Goal: Information Seeking & Learning: Learn about a topic

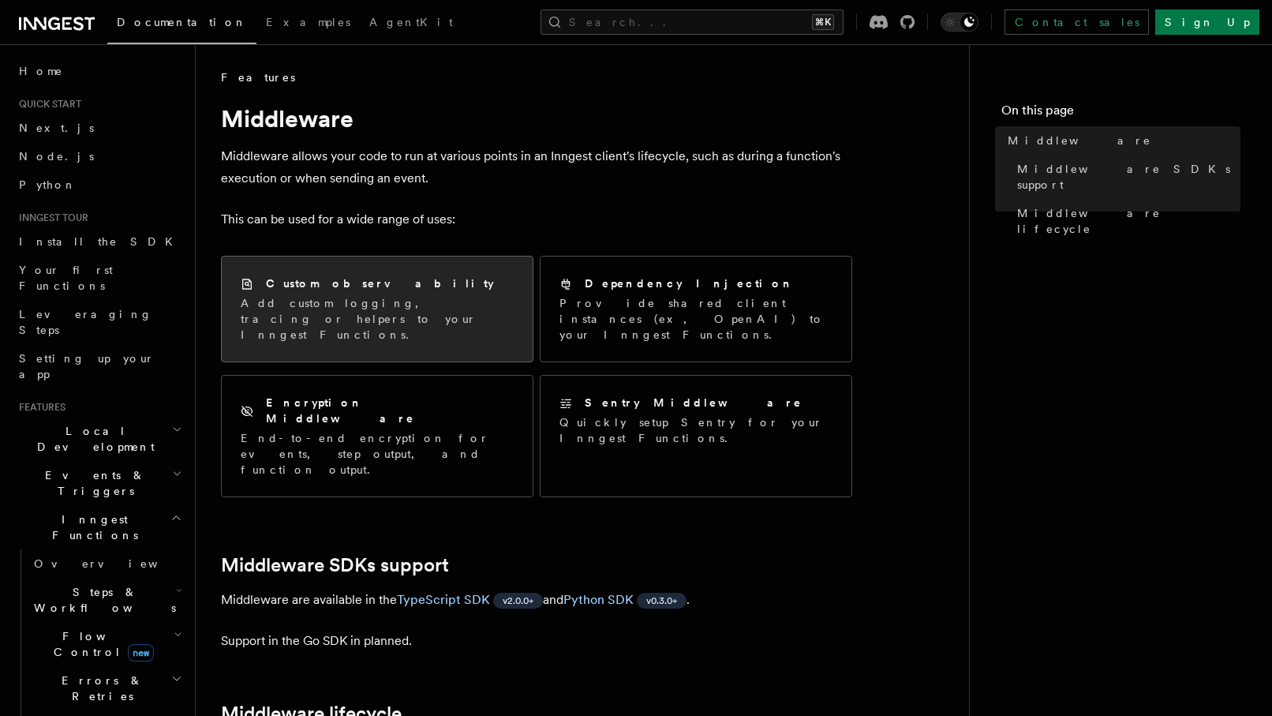
click at [390, 288] on div "Custom observability" at bounding box center [377, 283] width 273 height 17
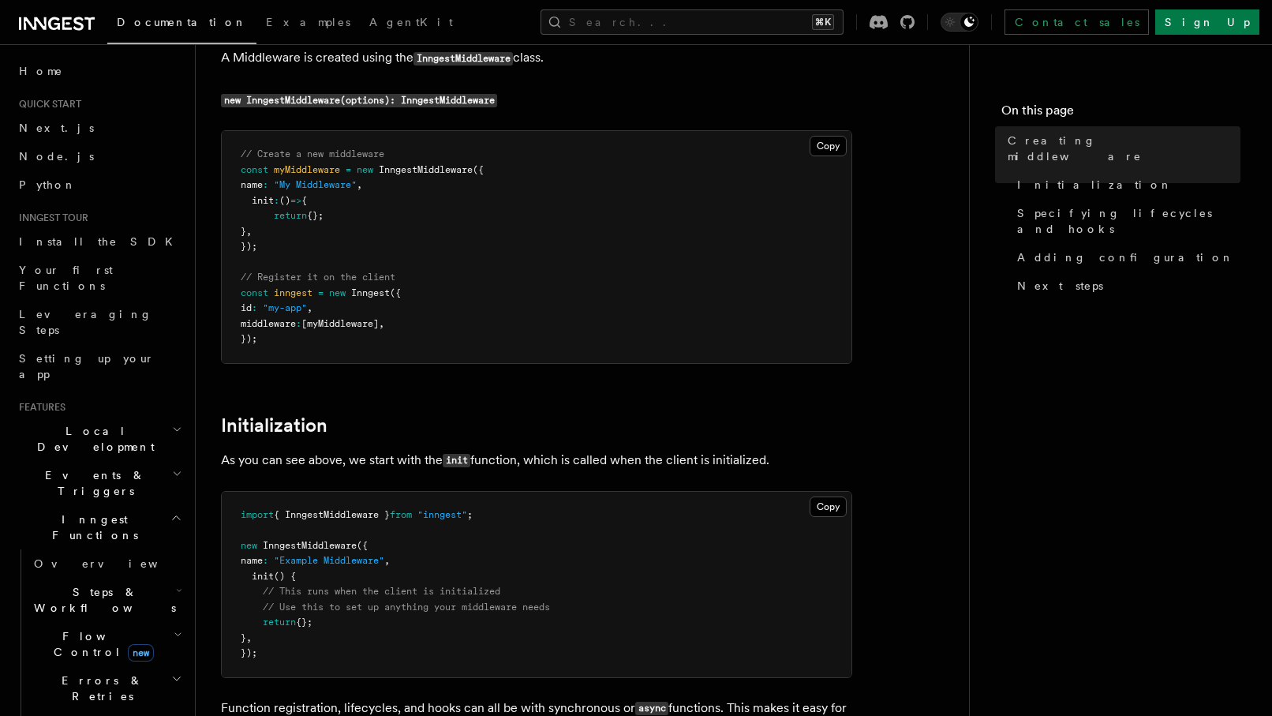
scroll to position [248, 0]
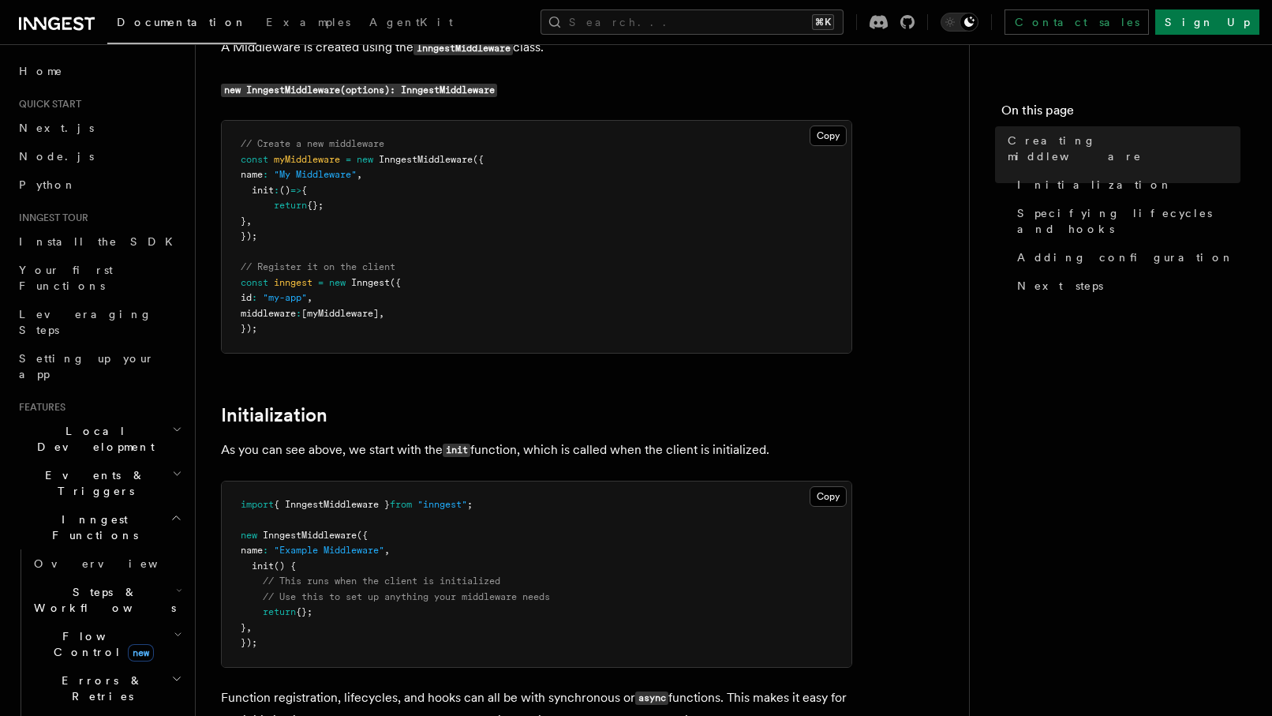
click at [252, 159] on span "const" at bounding box center [255, 159] width 28 height 11
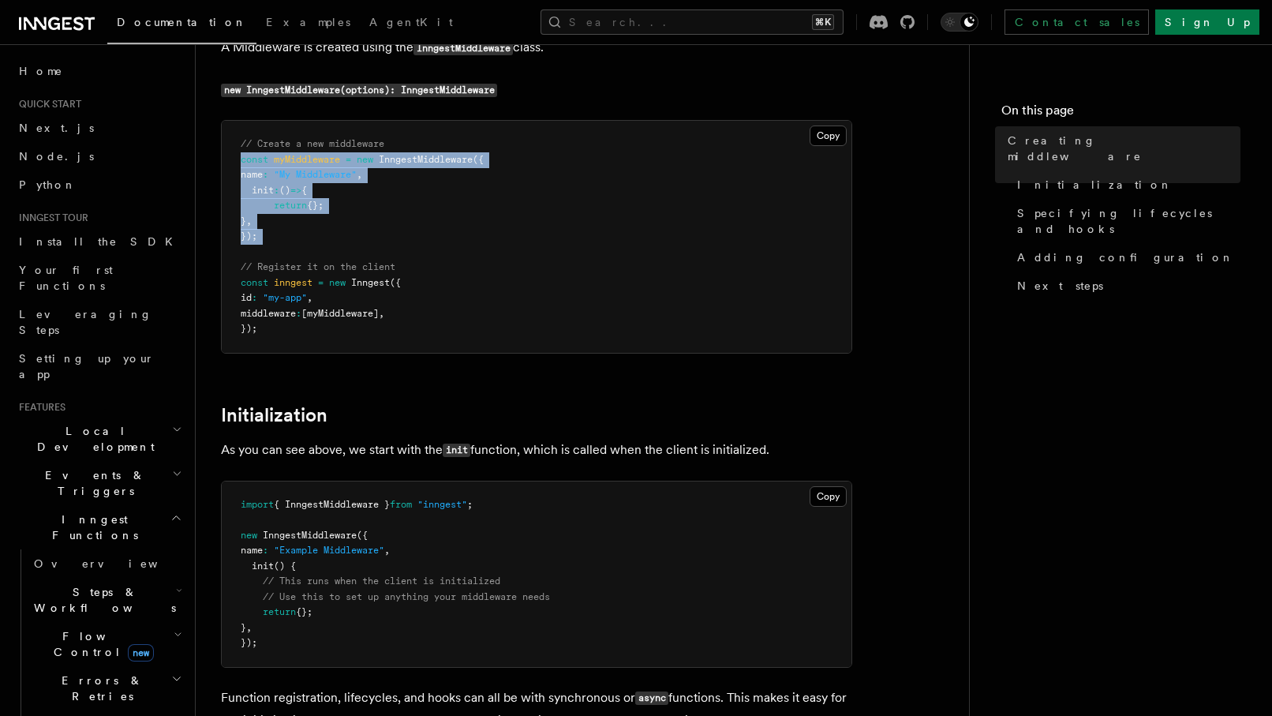
drag, startPoint x: 252, startPoint y: 159, endPoint x: 272, endPoint y: 233, distance: 76.9
click at [272, 233] on pre "// Create a new middleware const myMiddleware = new InngestMiddleware ({ name :…" at bounding box center [537, 237] width 630 height 232
copy code "const myMiddleware = new InngestMiddleware ({ name : "My Middleware" , init : (…"
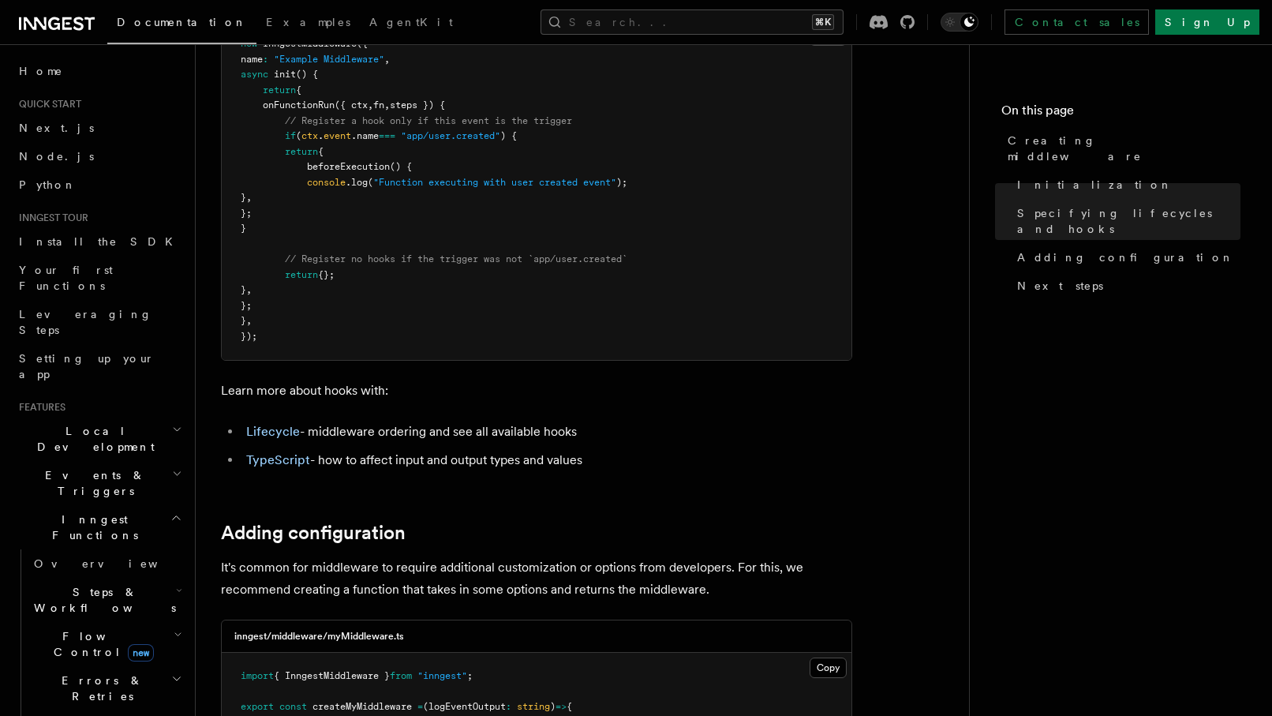
scroll to position [1986, 0]
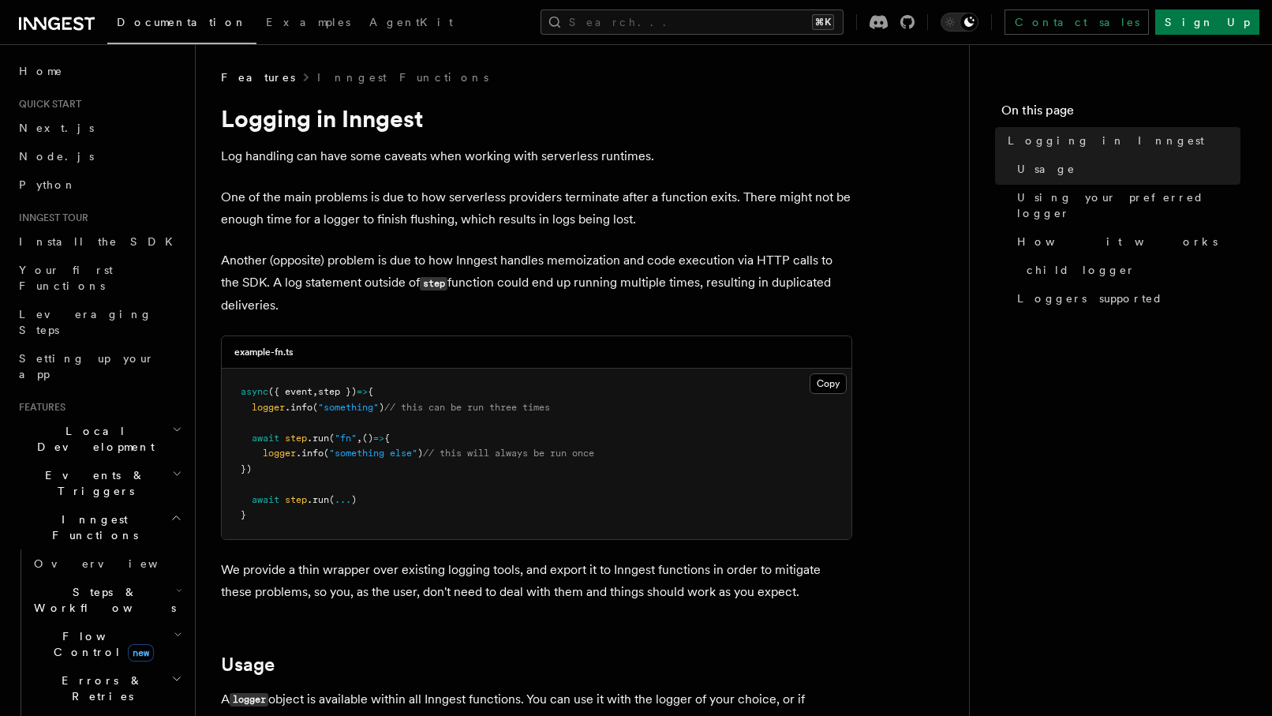
scroll to position [1660, 0]
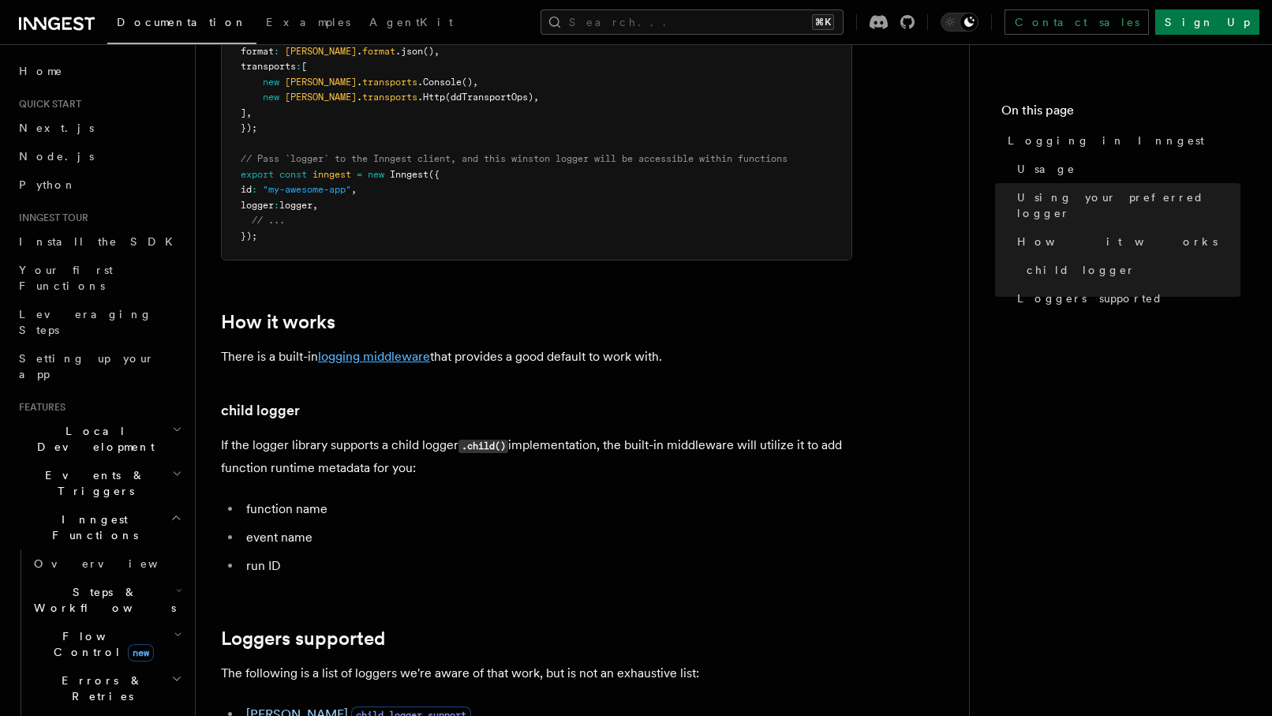
click at [420, 355] on link "logging middleware" at bounding box center [374, 356] width 112 height 15
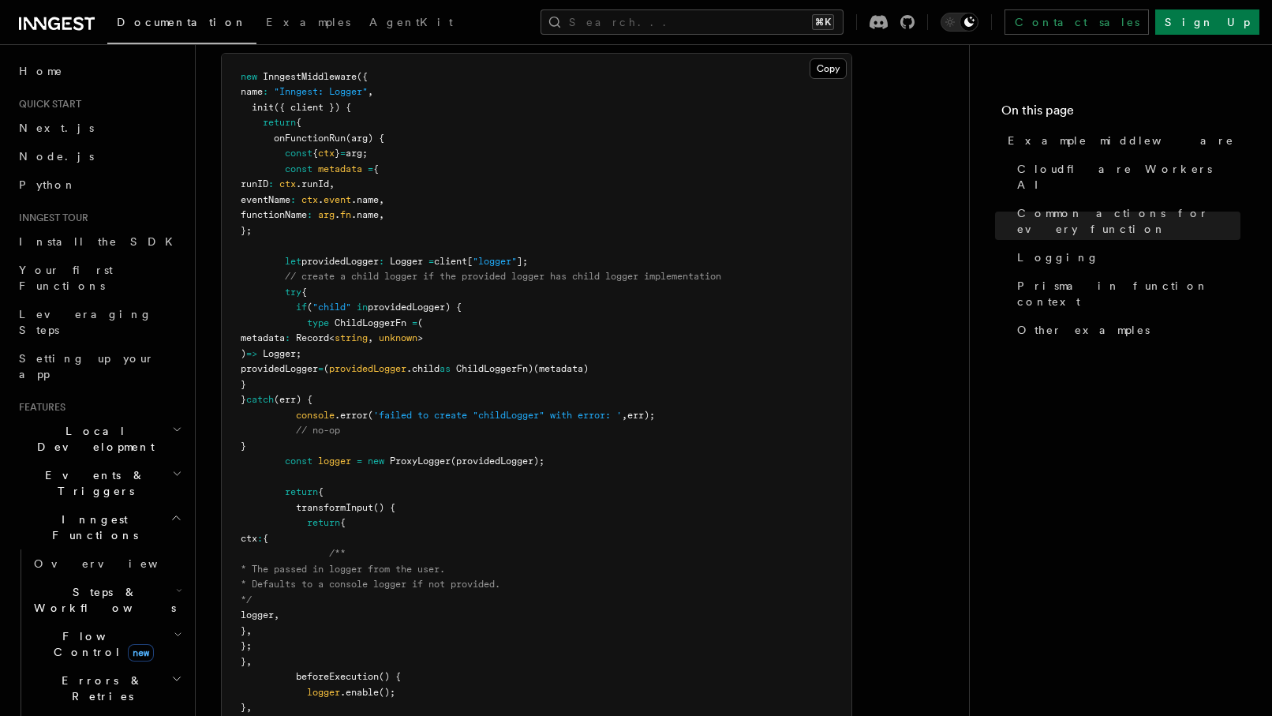
scroll to position [3215, 0]
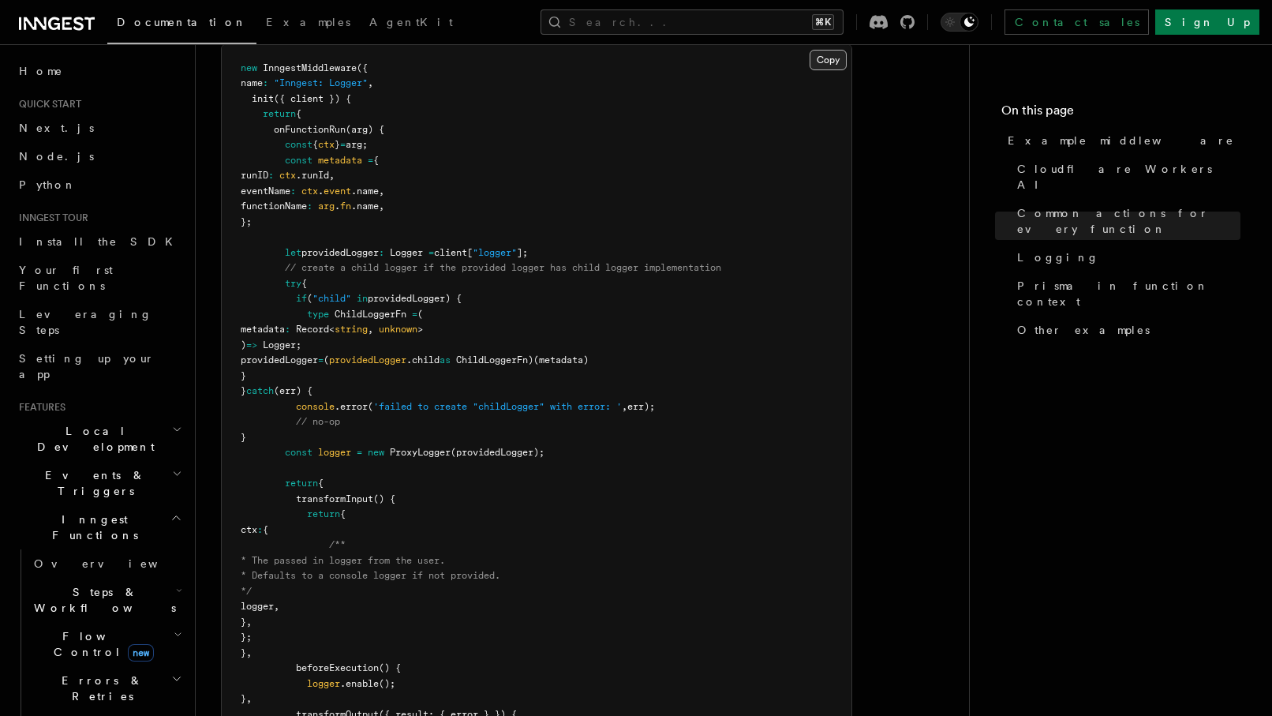
click at [831, 60] on button "Copy Copied" at bounding box center [827, 60] width 37 height 21
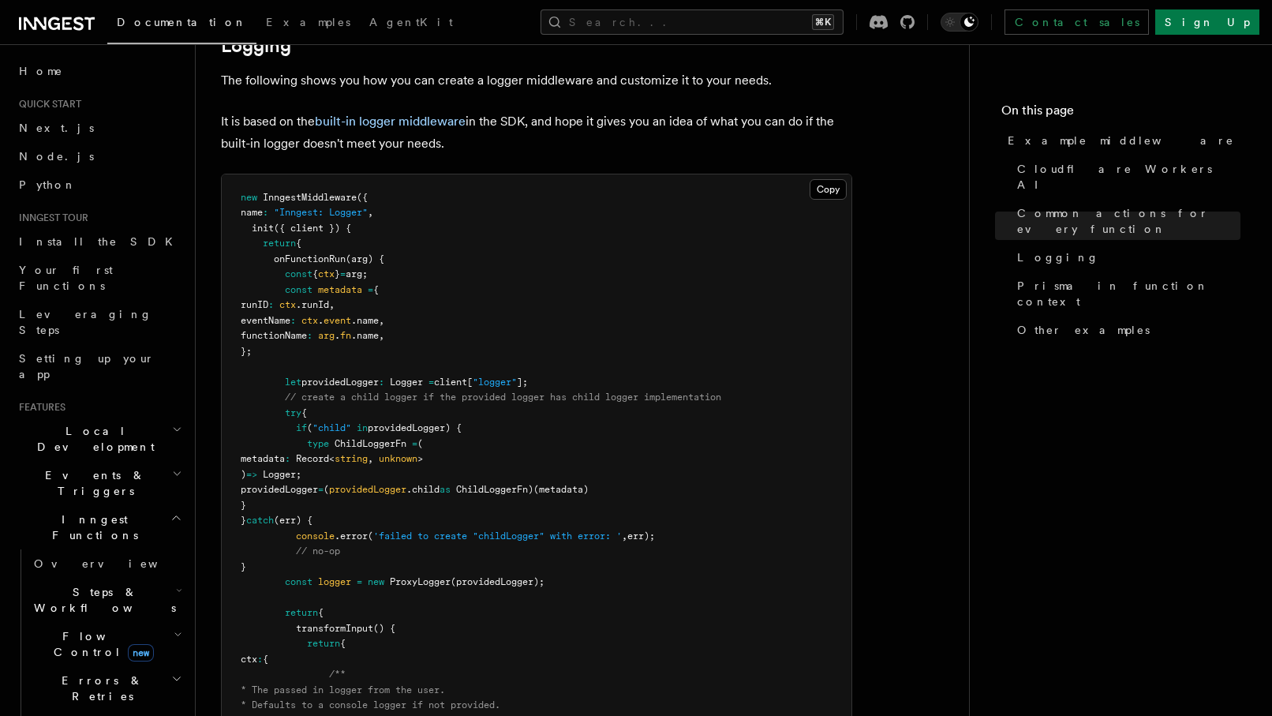
scroll to position [3084, 0]
click at [824, 185] on button "Copy Copied" at bounding box center [827, 190] width 37 height 21
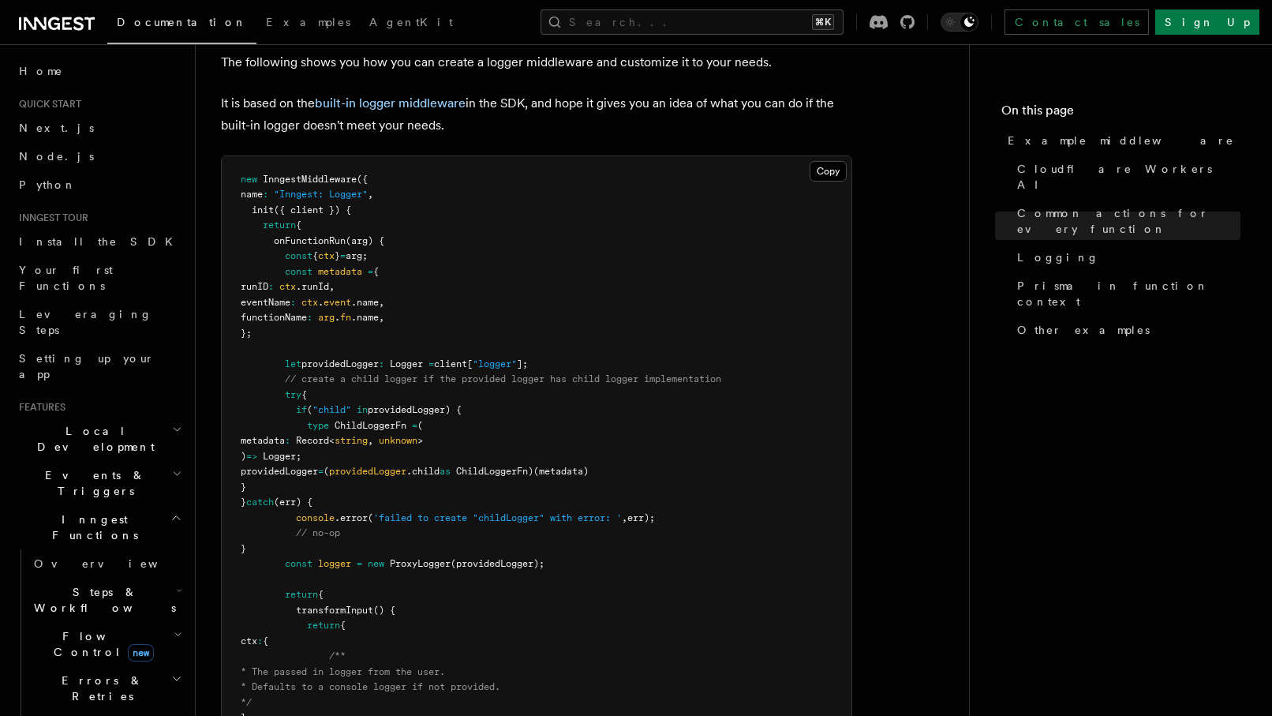
scroll to position [3099, 0]
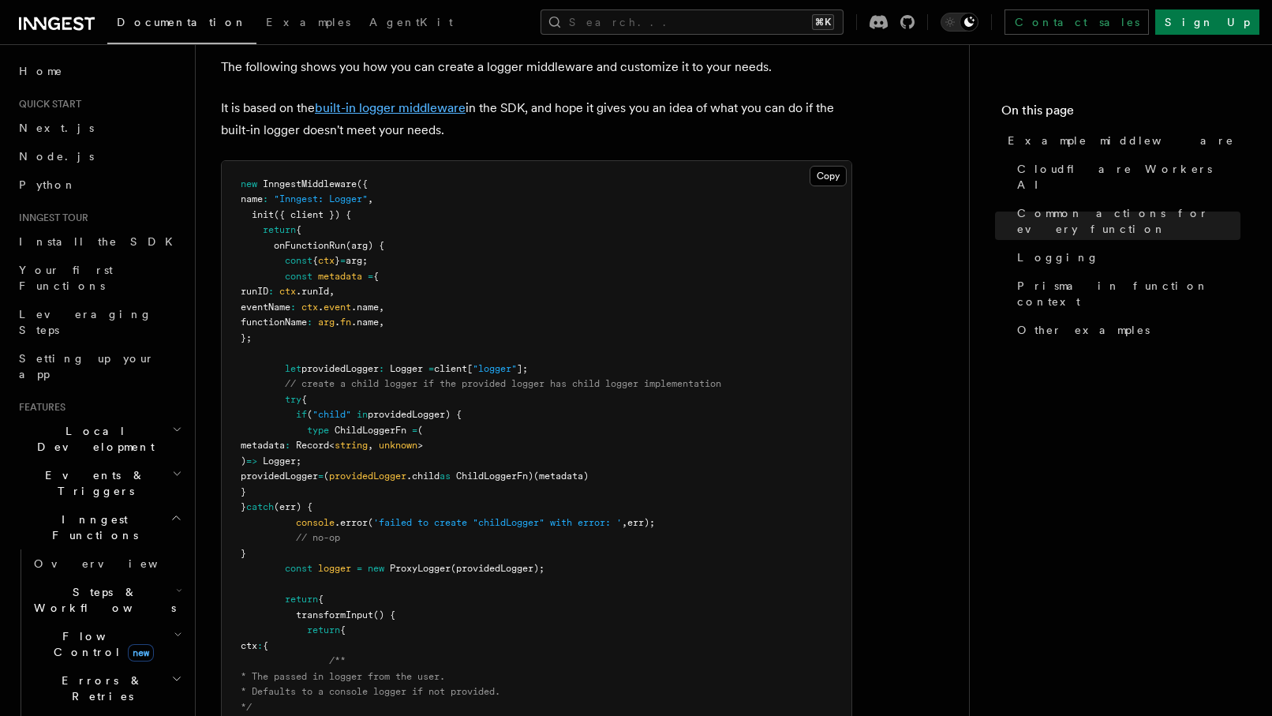
click at [392, 113] on link "built-in logger middleware" at bounding box center [390, 107] width 151 height 15
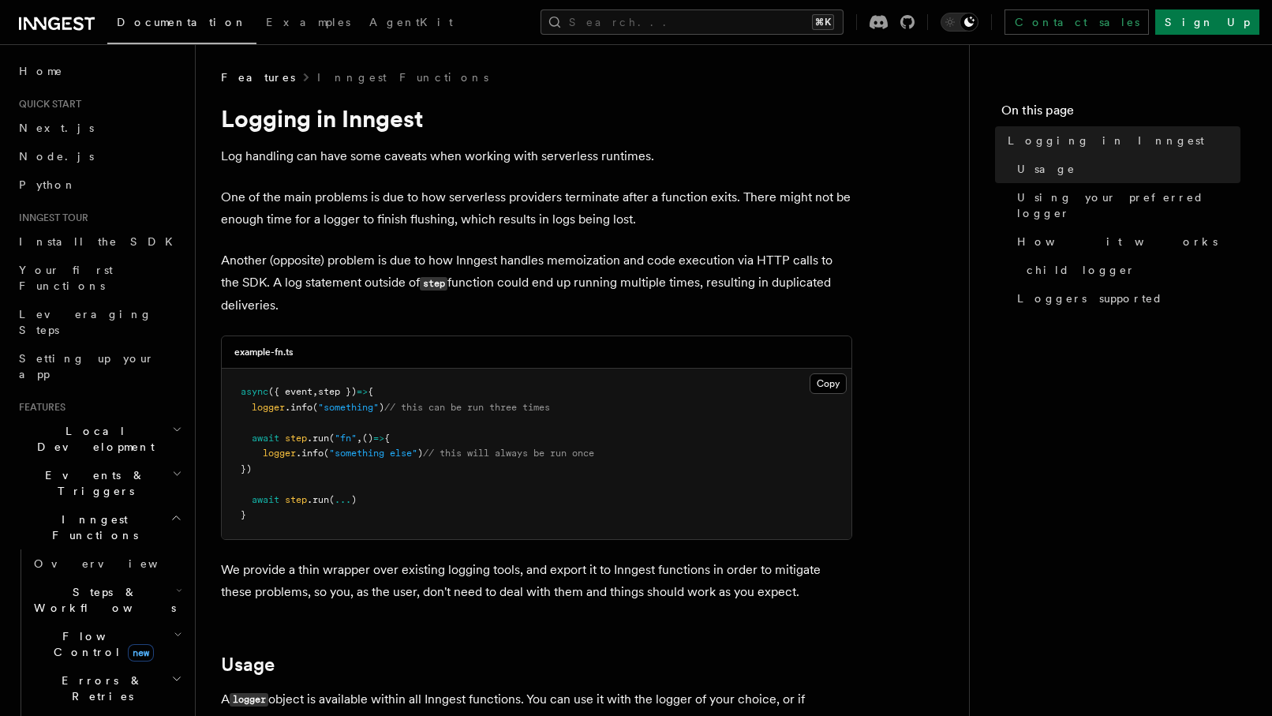
click at [364, 121] on h1 "Logging in Inngest" at bounding box center [536, 118] width 631 height 28
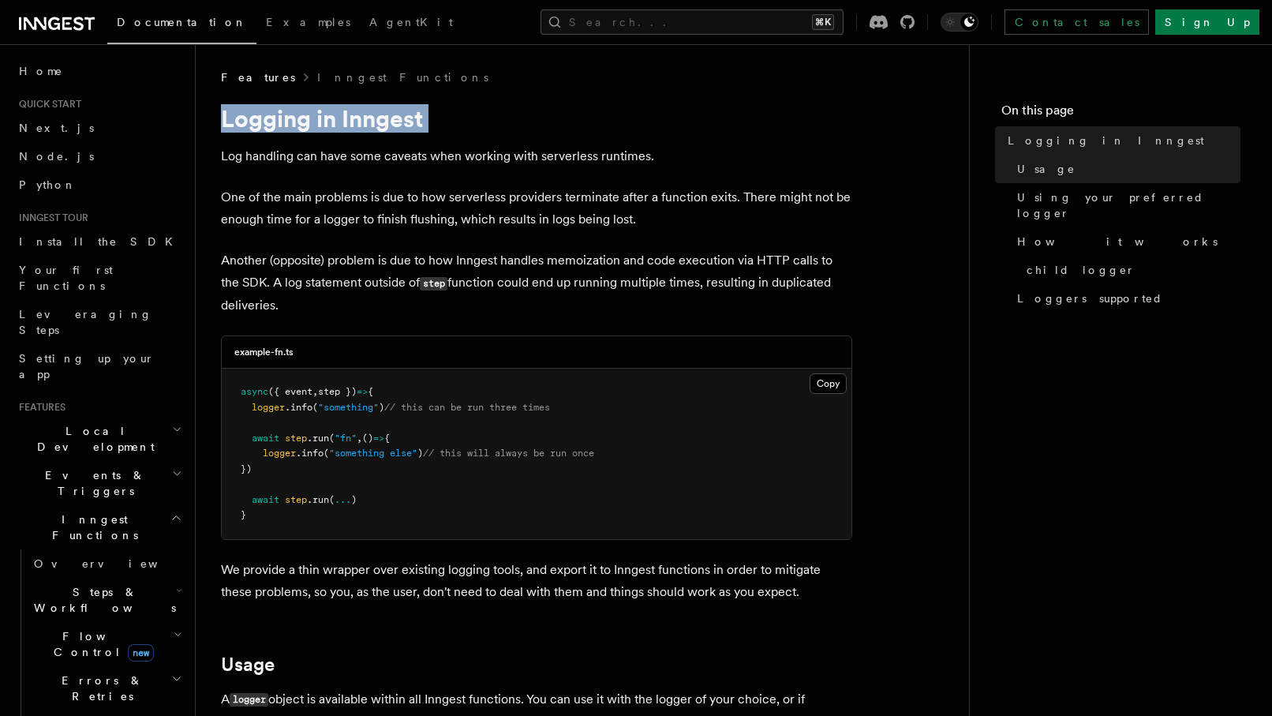
click at [364, 121] on h1 "Logging in Inngest" at bounding box center [536, 118] width 631 height 28
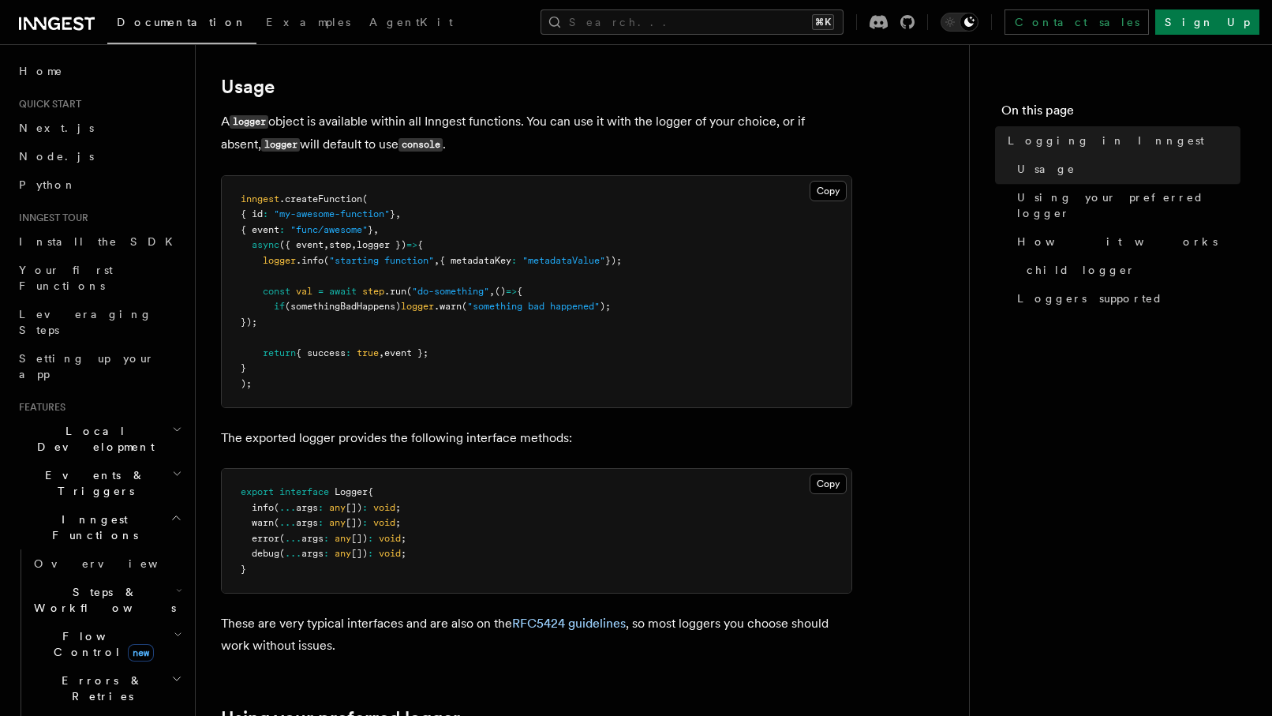
scroll to position [579, 0]
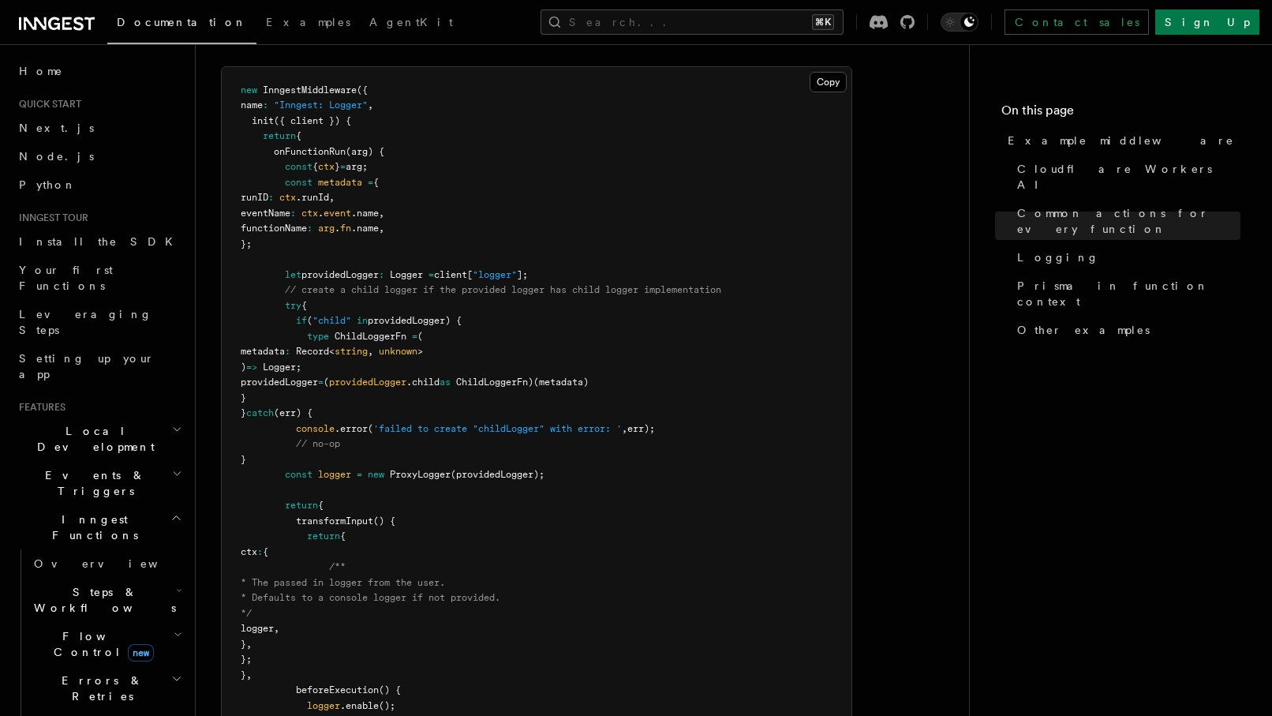
scroll to position [3193, 0]
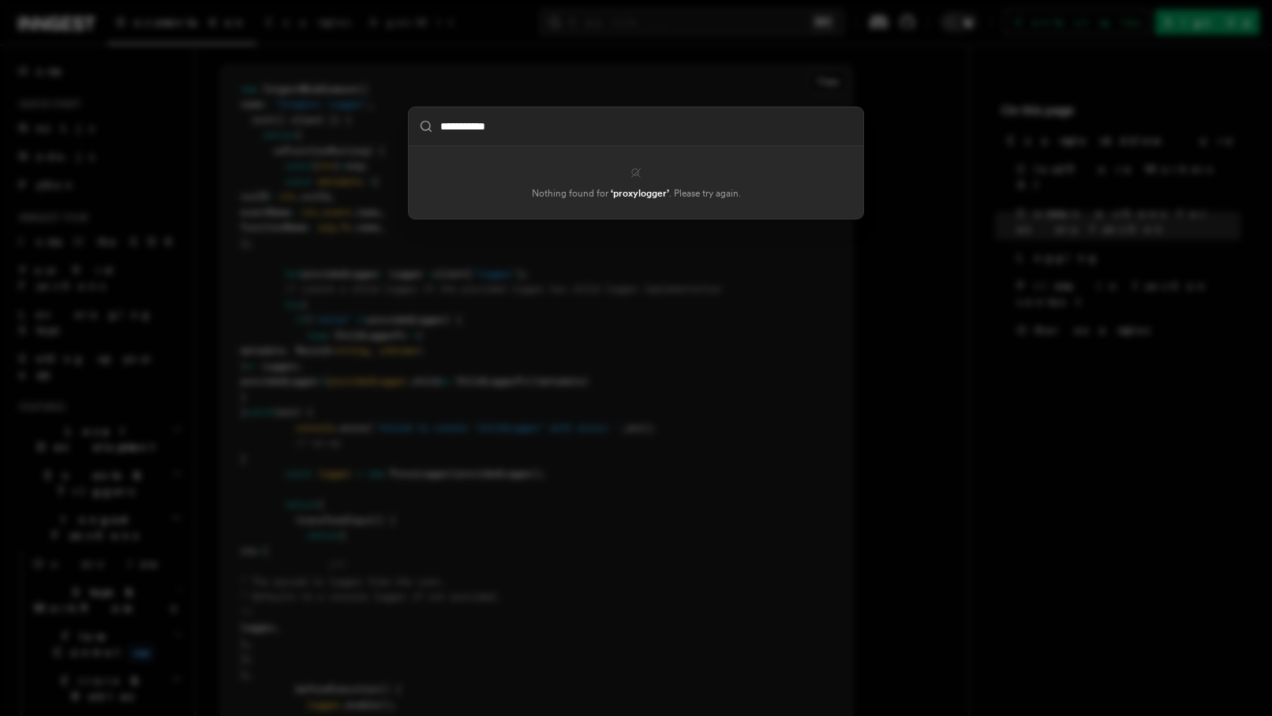
type input "**********"
click at [321, 117] on div "**********" at bounding box center [636, 358] width 1272 height 716
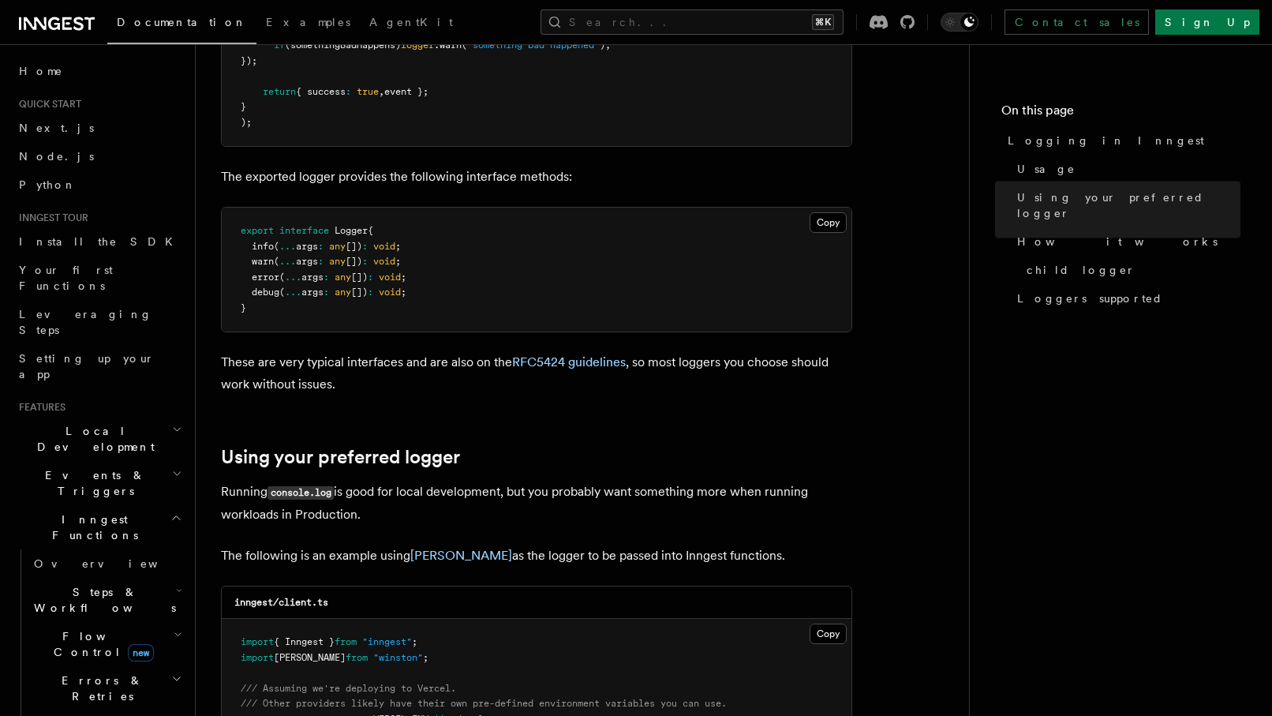
scroll to position [679, 0]
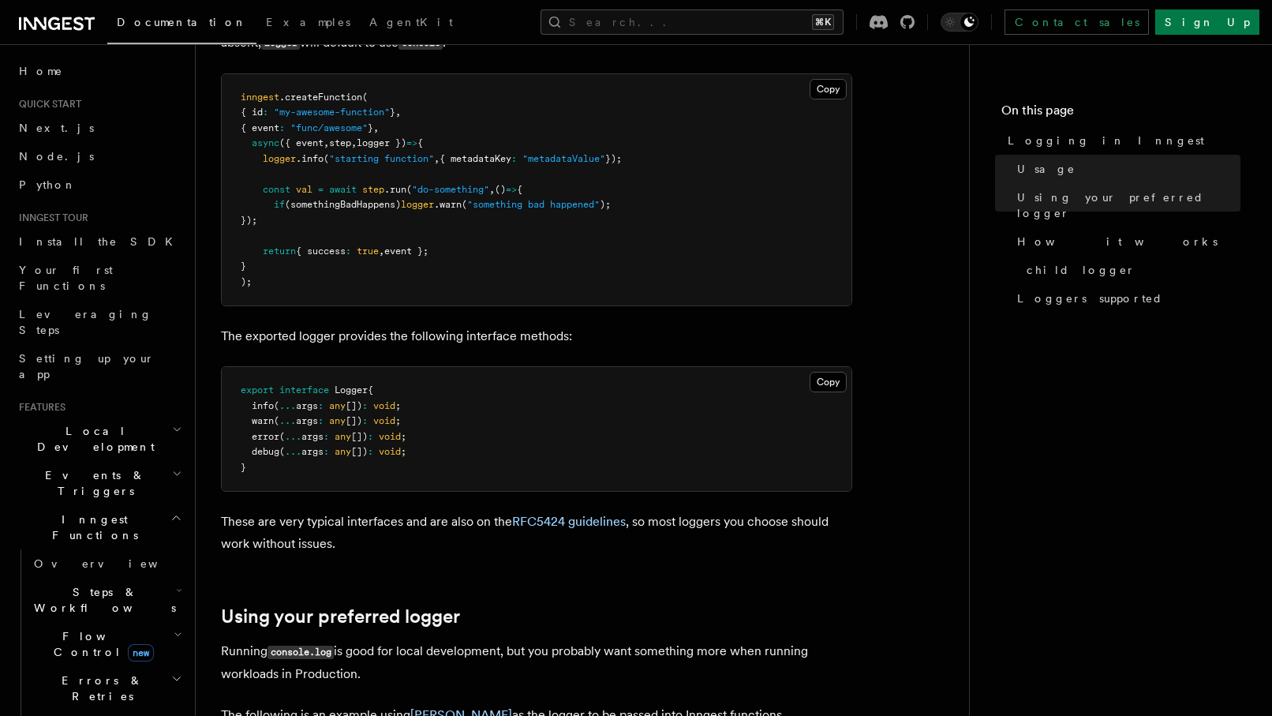
scroll to position [1986, 0]
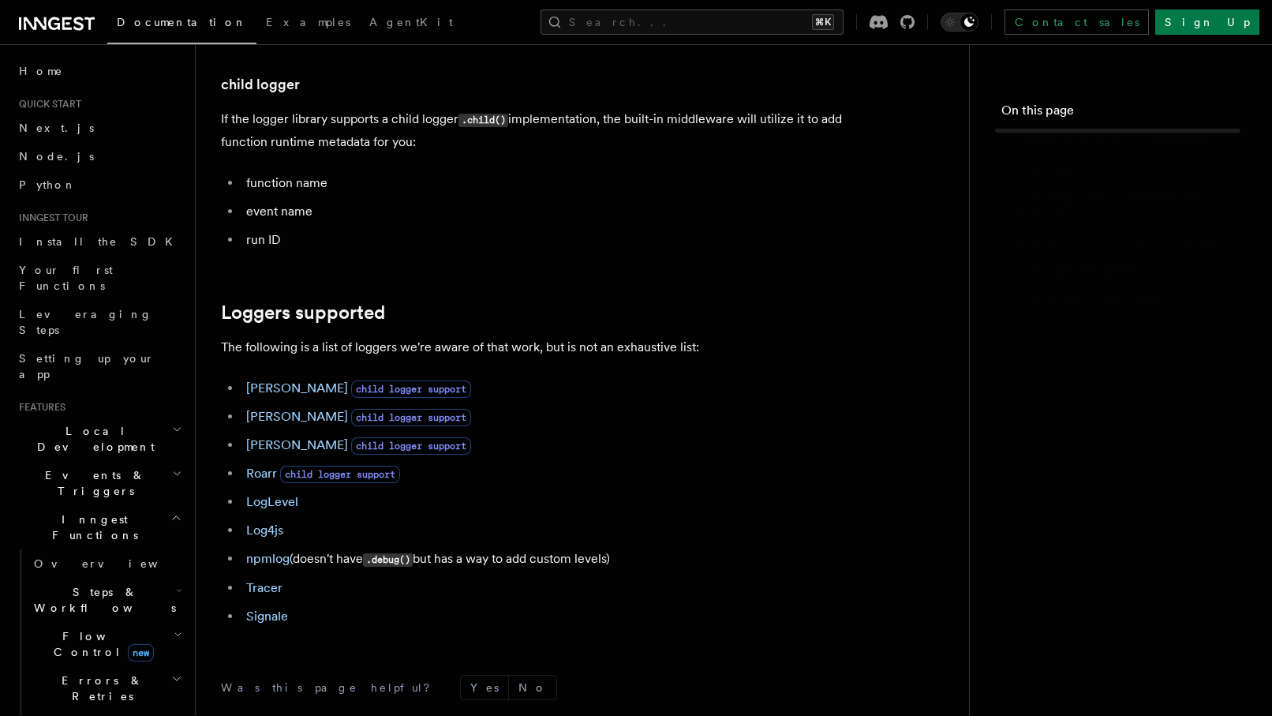
scroll to position [679, 0]
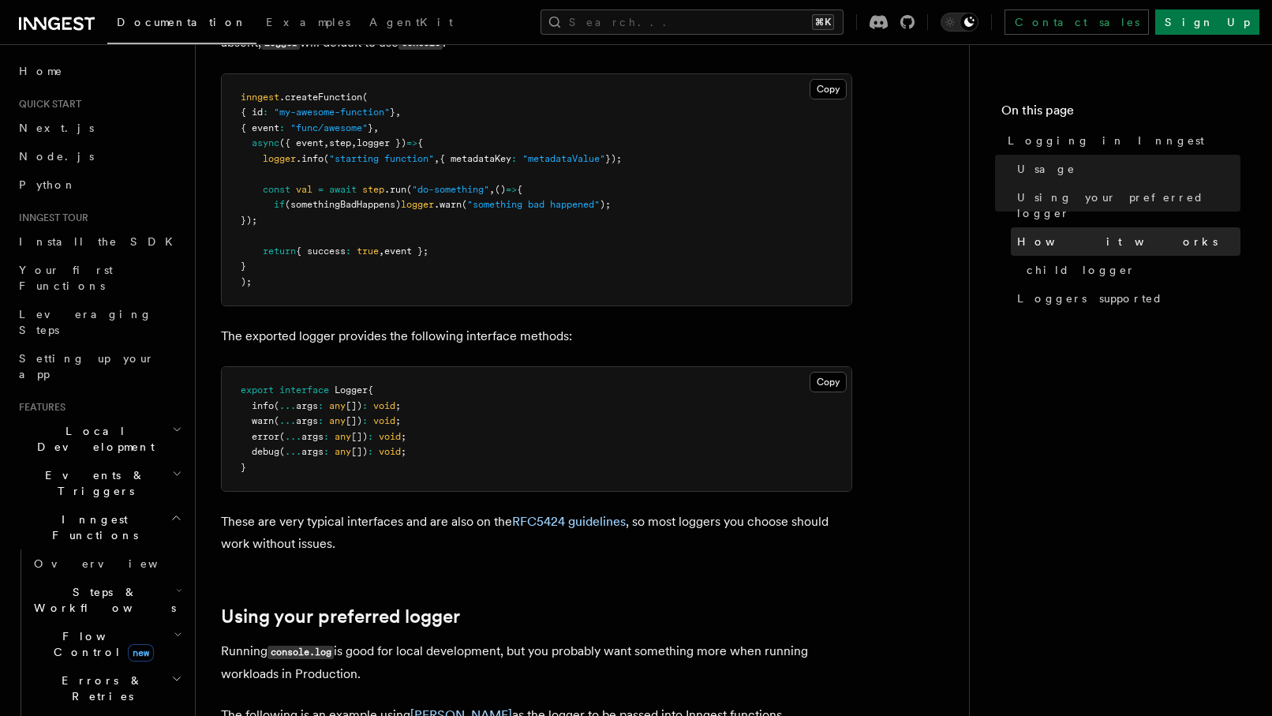
click at [1067, 234] on span "How it works" at bounding box center [1117, 242] width 200 height 16
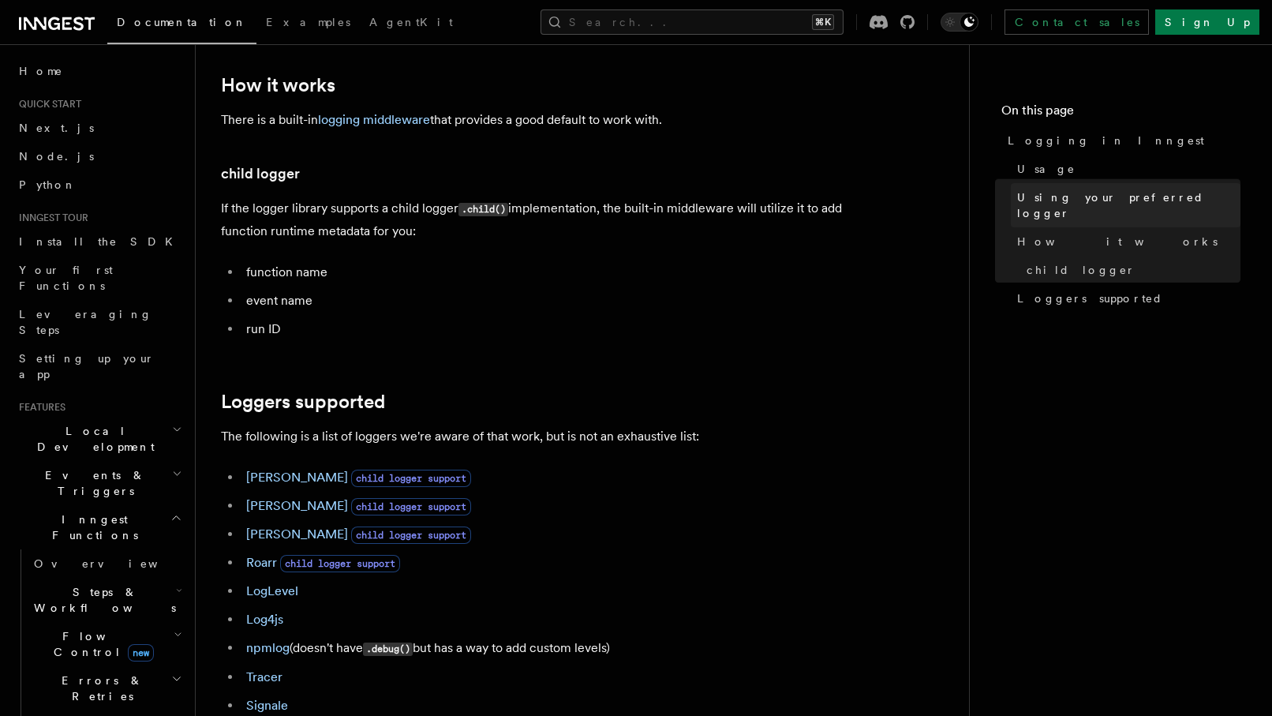
click at [1085, 198] on span "Using your preferred logger" at bounding box center [1128, 205] width 223 height 32
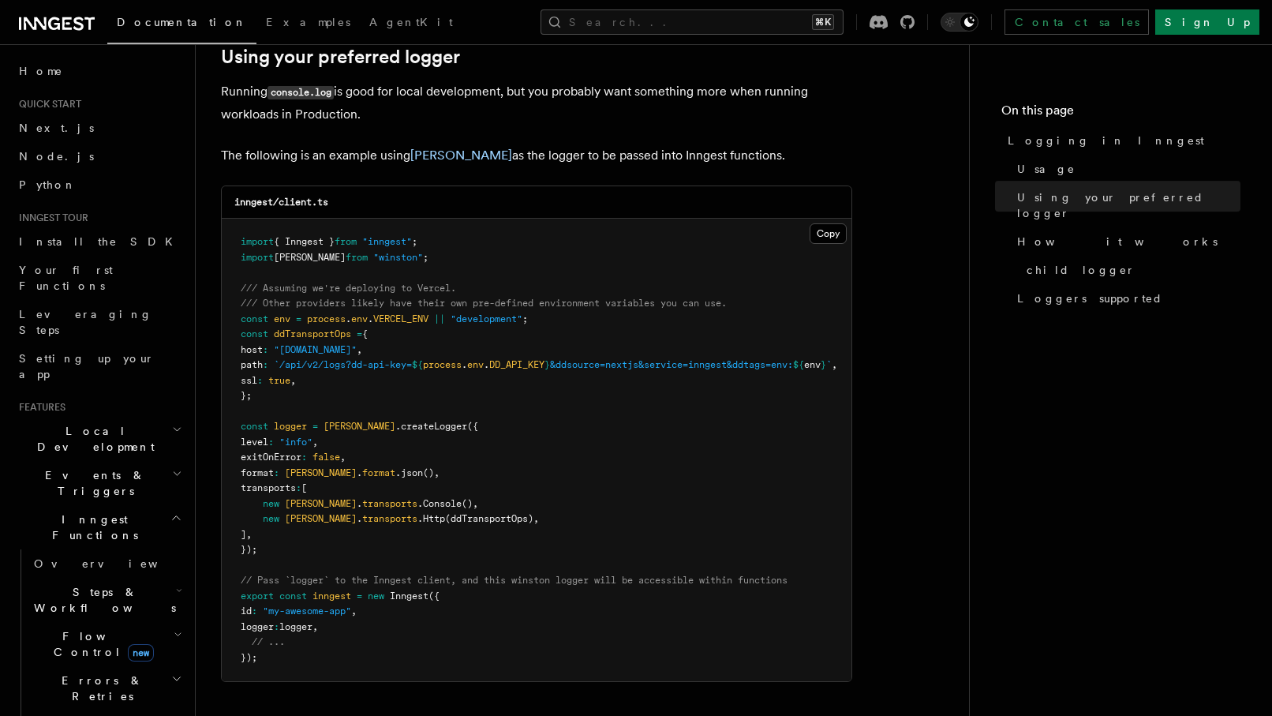
scroll to position [1245, 0]
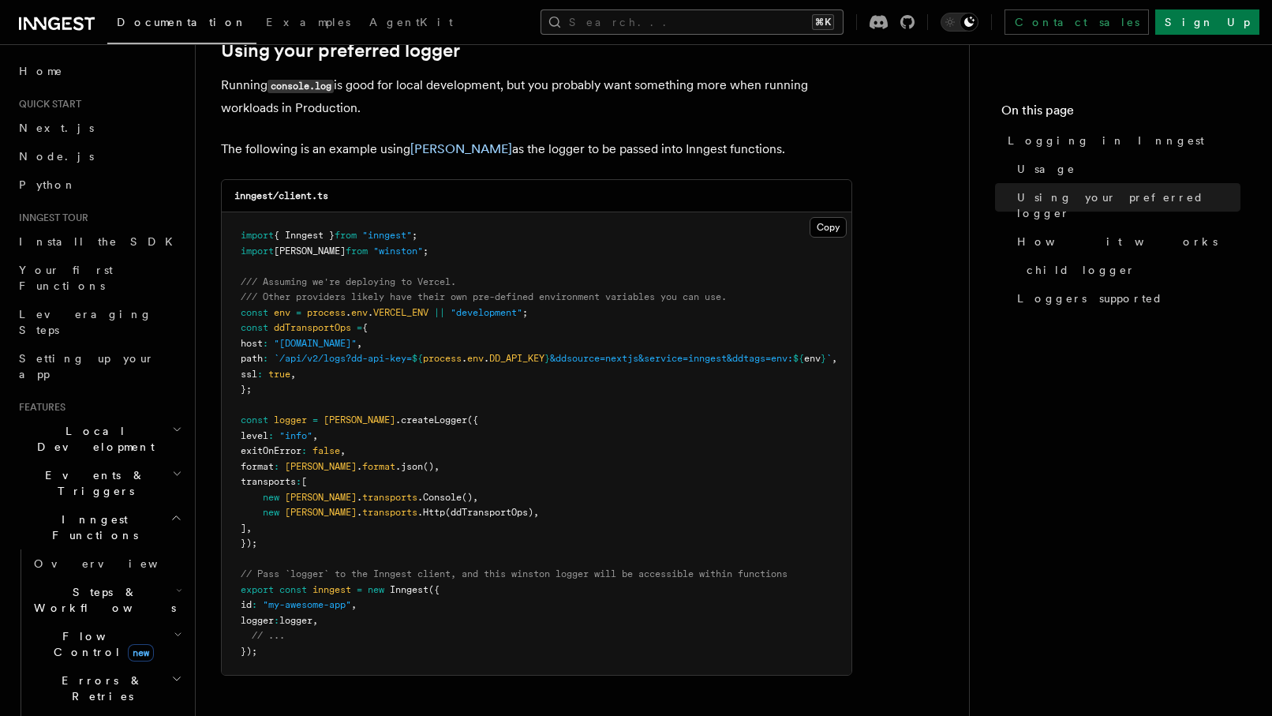
click at [764, 23] on button "Search... ⌘K" at bounding box center [691, 21] width 303 height 25
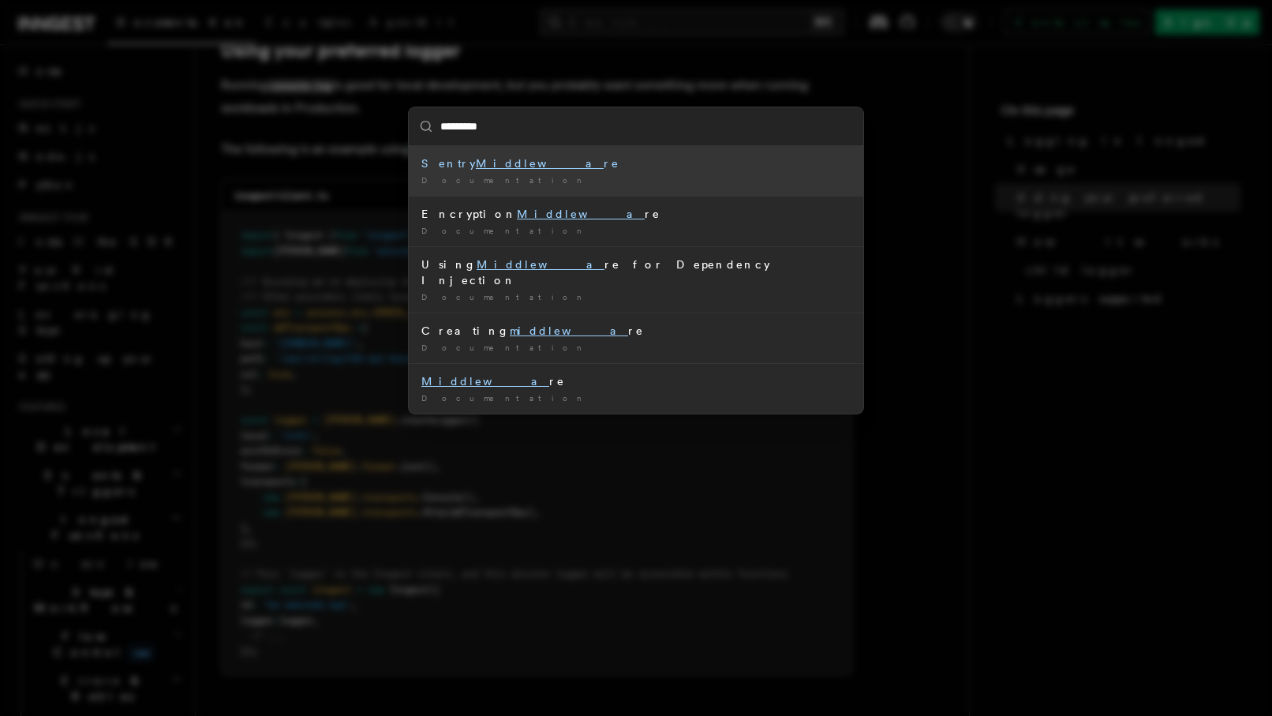
type input "**********"
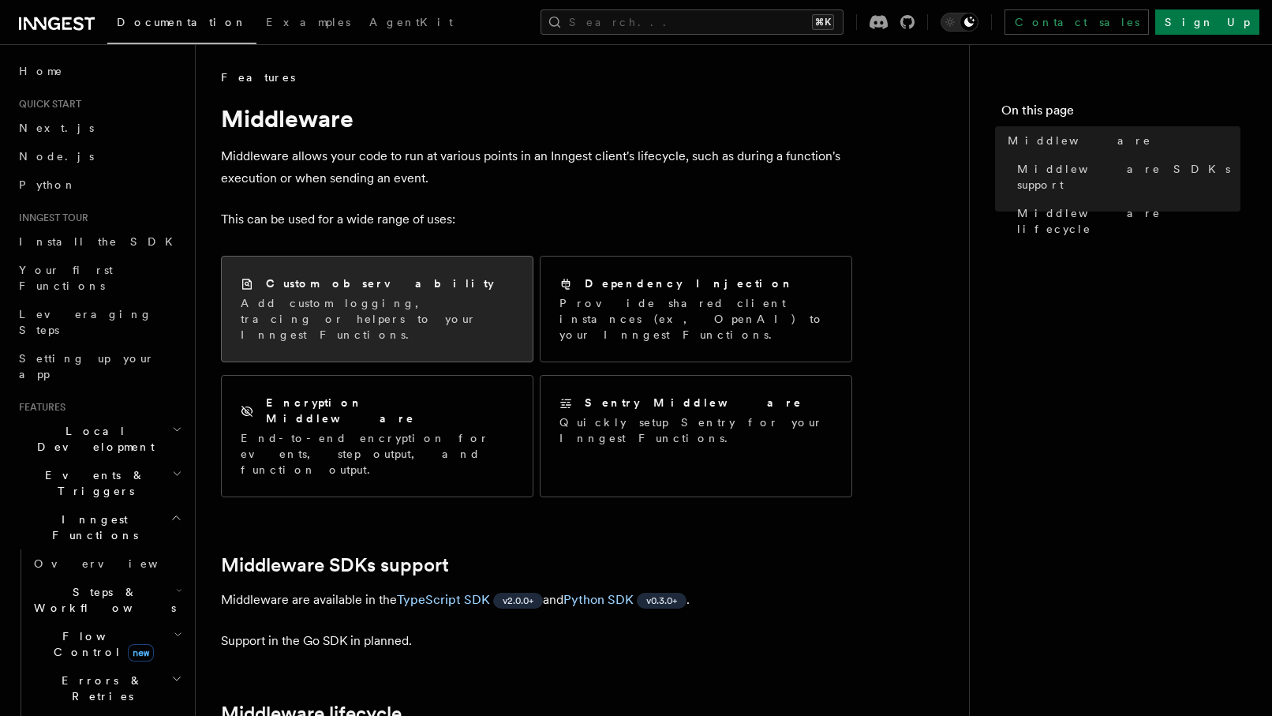
click at [451, 325] on p "Add custom logging, tracing or helpers to your Inngest Functions." at bounding box center [377, 318] width 273 height 47
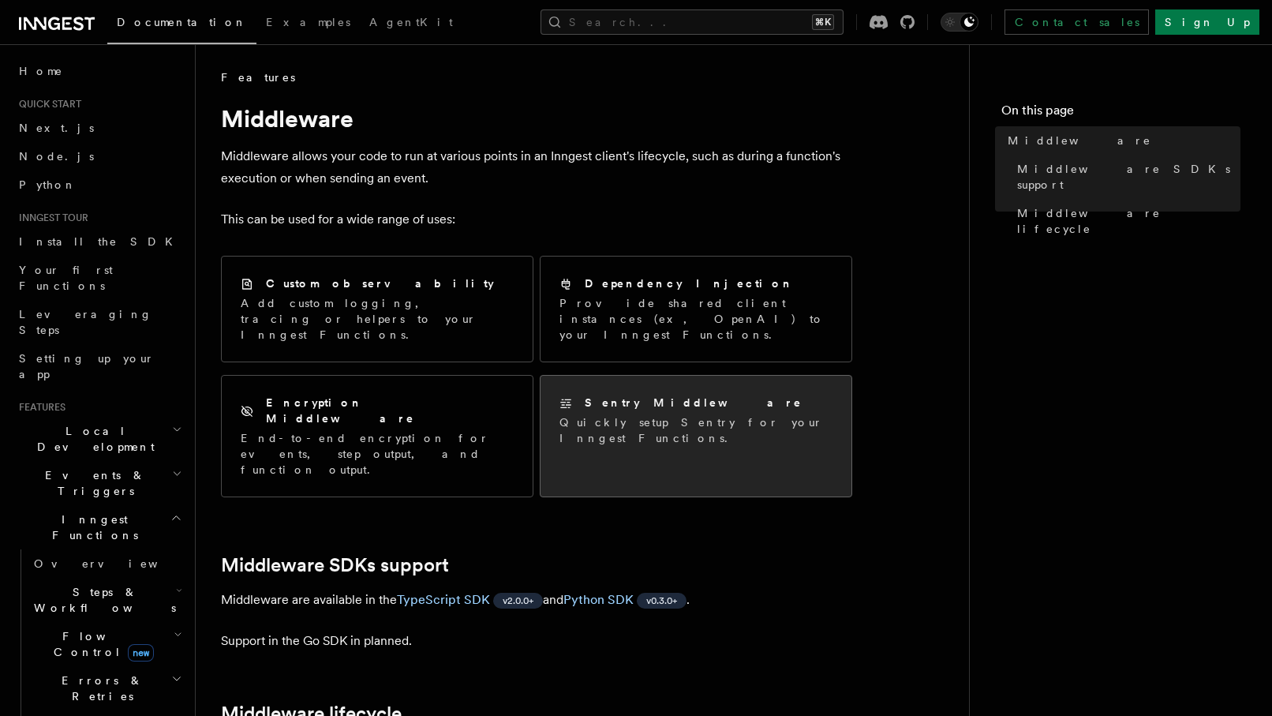
click at [644, 394] on h2 "Sentry Middleware" at bounding box center [694, 402] width 218 height 16
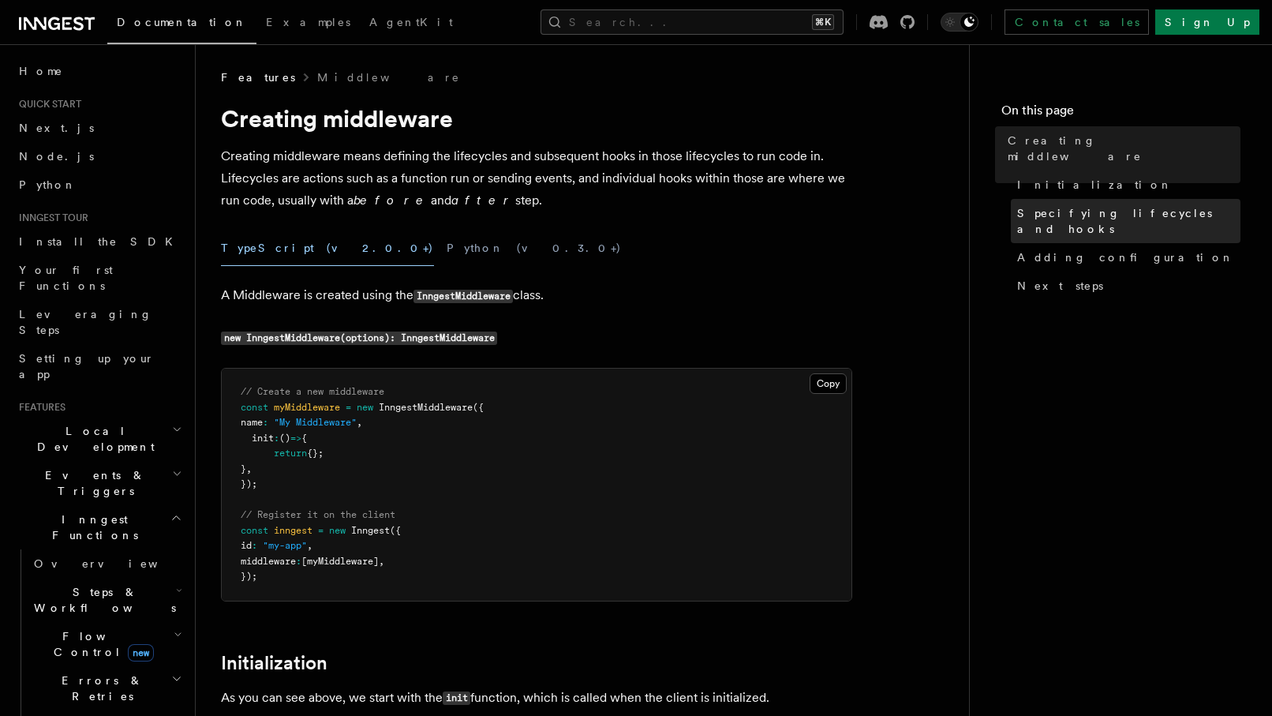
click at [1059, 205] on span "Specifying lifecycles and hooks" at bounding box center [1128, 221] width 223 height 32
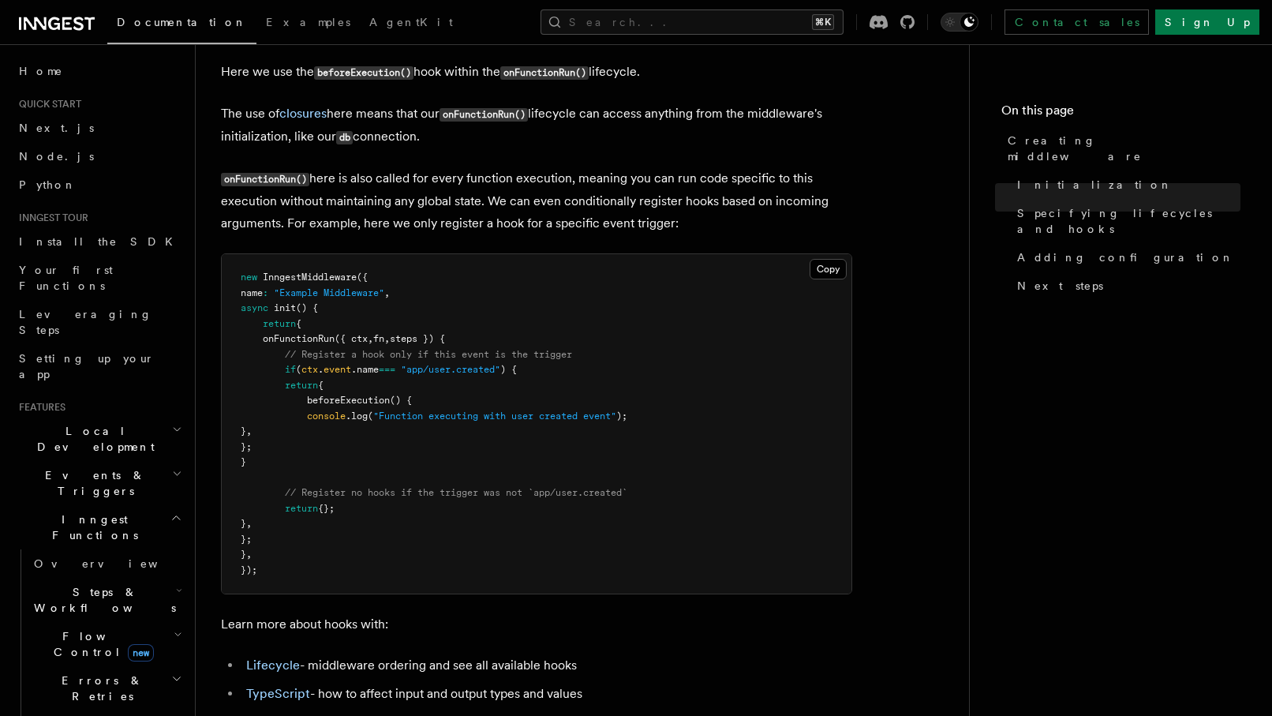
scroll to position [1754, 0]
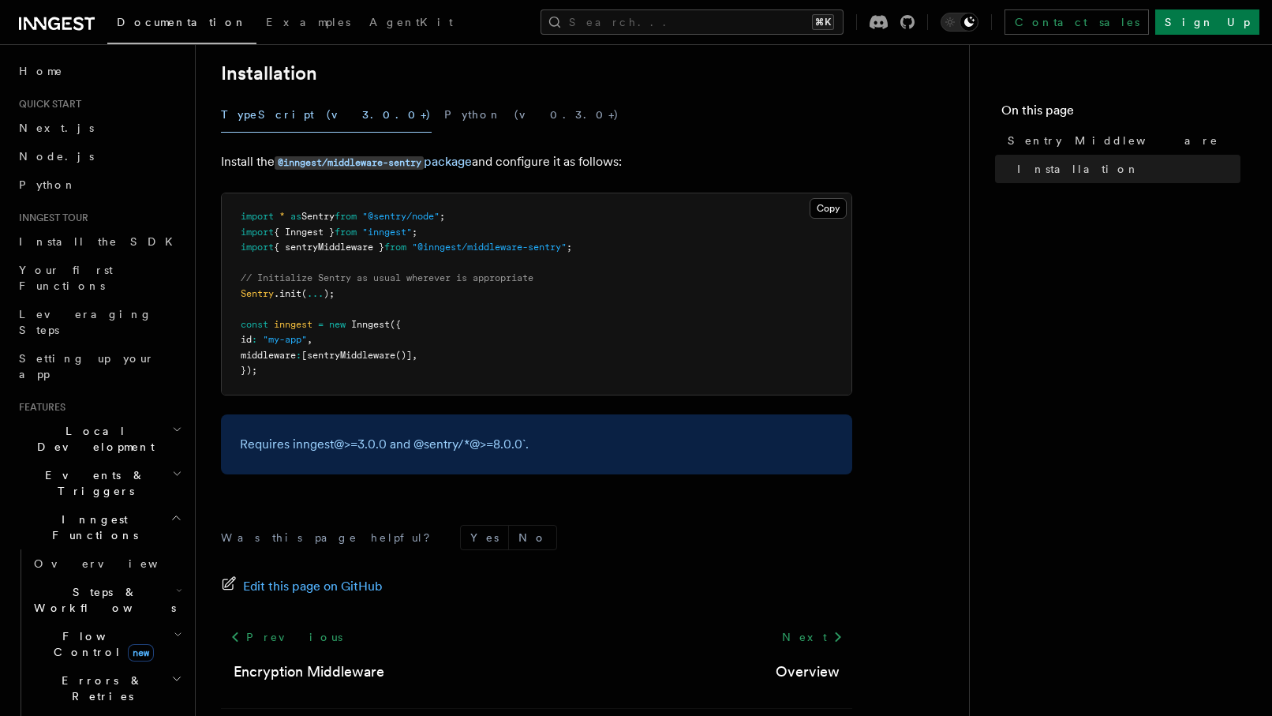
scroll to position [255, 0]
click at [566, 247] on span ""@inngest/middleware-sentry"" at bounding box center [489, 245] width 155 height 11
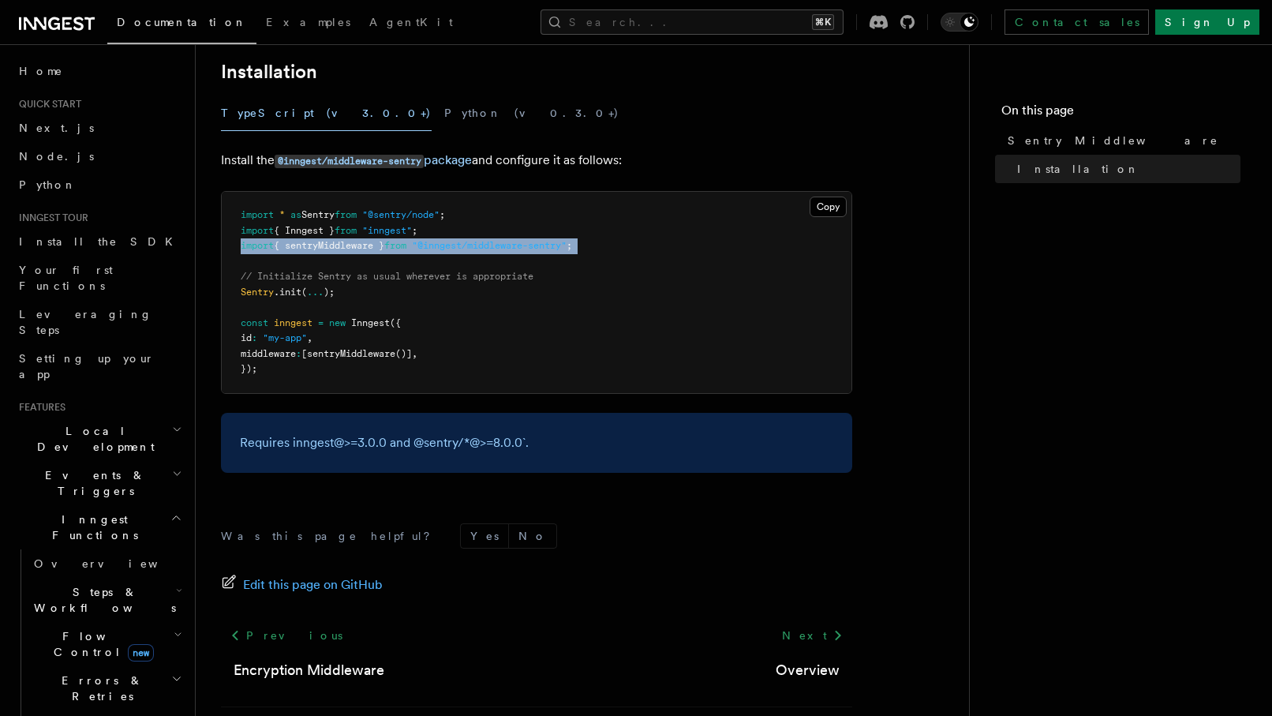
click at [566, 247] on span ""@inngest/middleware-sentry"" at bounding box center [489, 245] width 155 height 11
copy code "import { sentryMiddleware } from "@inngest/middleware-sentry" ;"
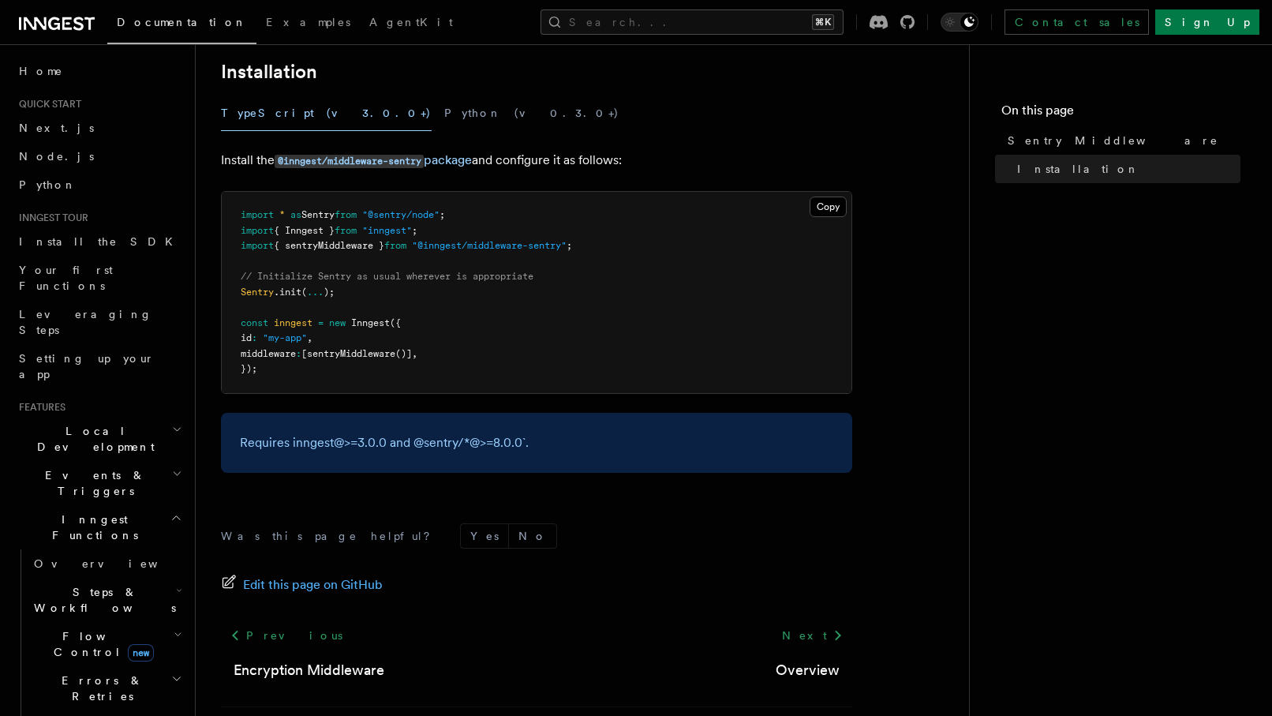
click at [379, 356] on span "sentryMiddleware" at bounding box center [351, 353] width 88 height 11
drag, startPoint x: 379, startPoint y: 356, endPoint x: 422, endPoint y: 355, distance: 43.4
click at [417, 355] on span "middleware : [ sentryMiddleware ()] ," at bounding box center [329, 353] width 177 height 11
copy span "sentryMiddleware ()"
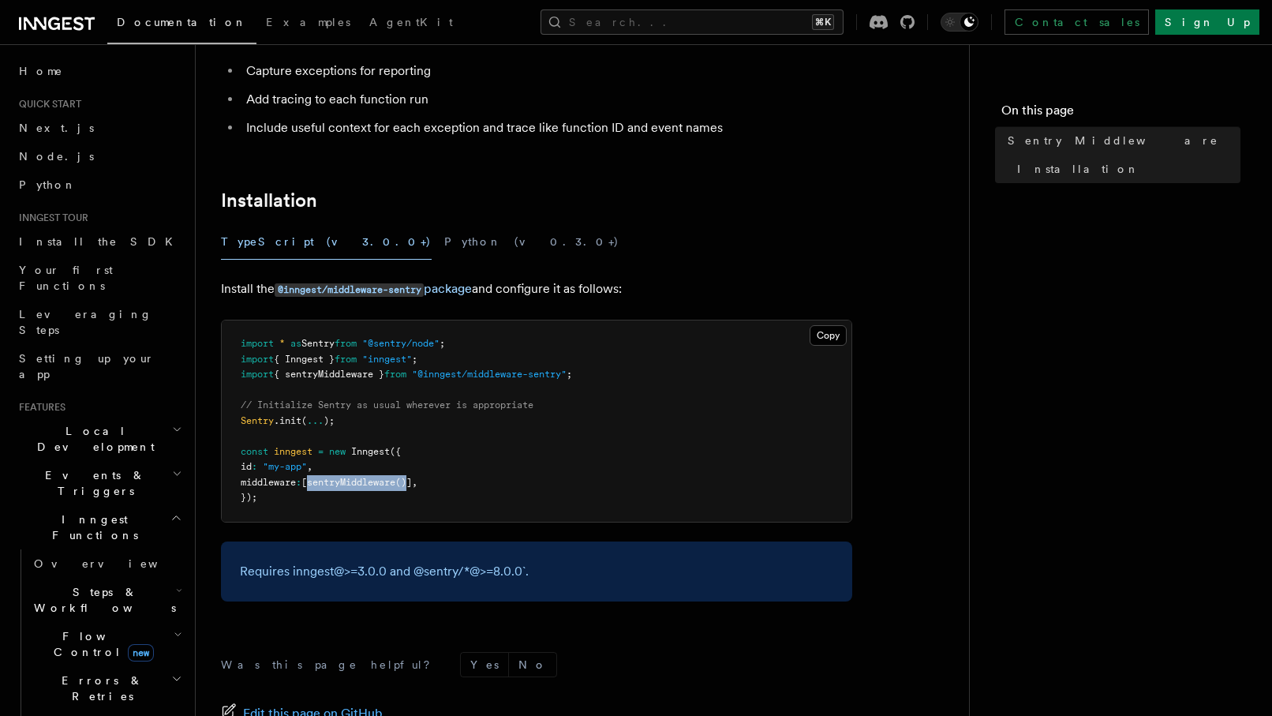
scroll to position [117, 0]
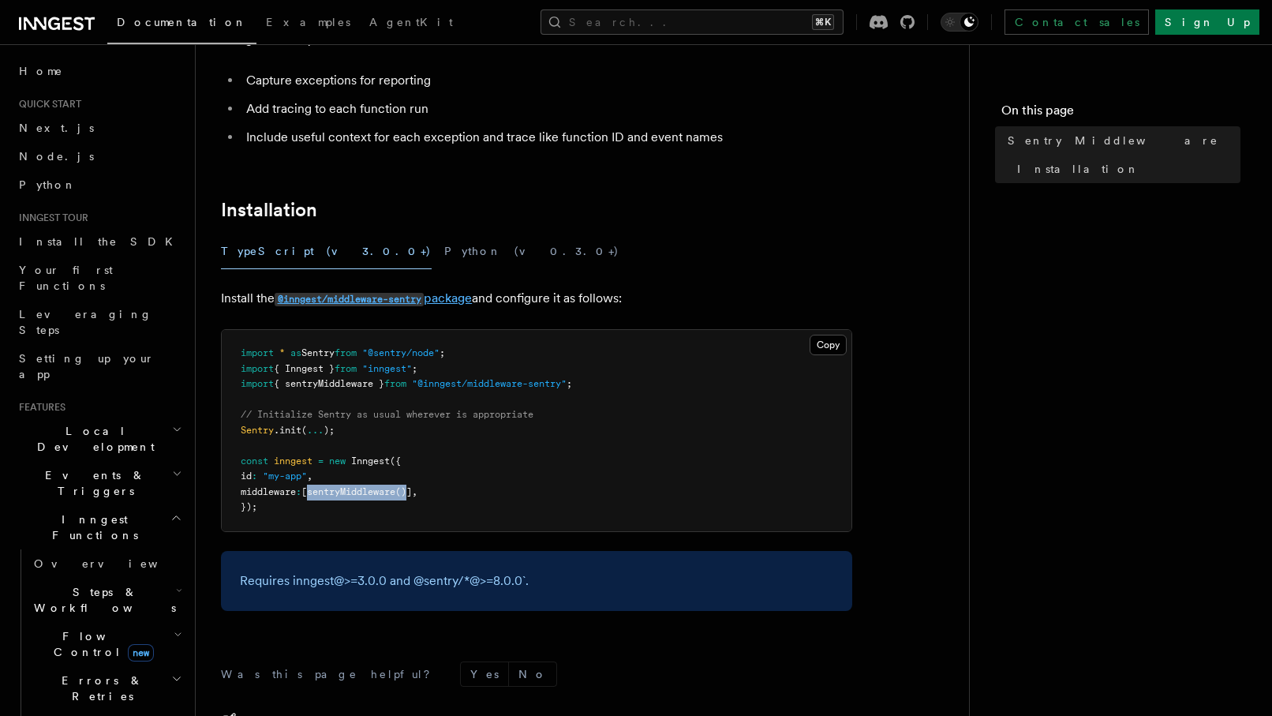
click at [393, 299] on code "@inngest/middleware-sentry" at bounding box center [349, 299] width 149 height 13
